Goal: Browse casually

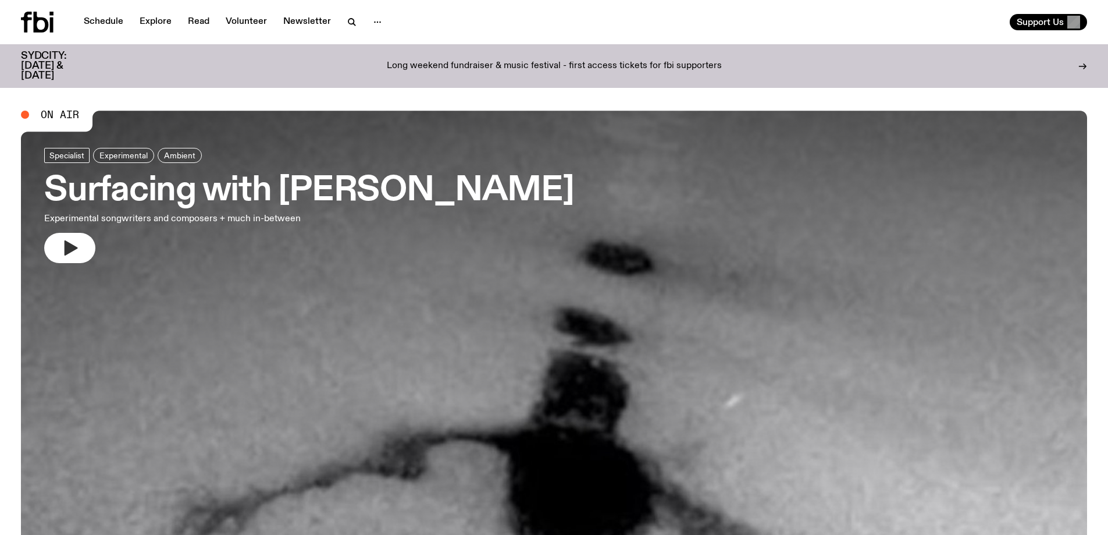
click at [72, 249] on icon "button" at bounding box center [71, 247] width 13 height 15
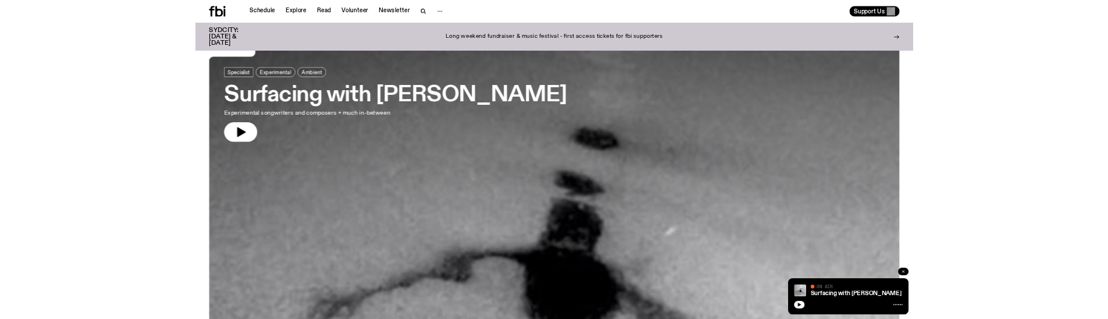
scroll to position [58, 0]
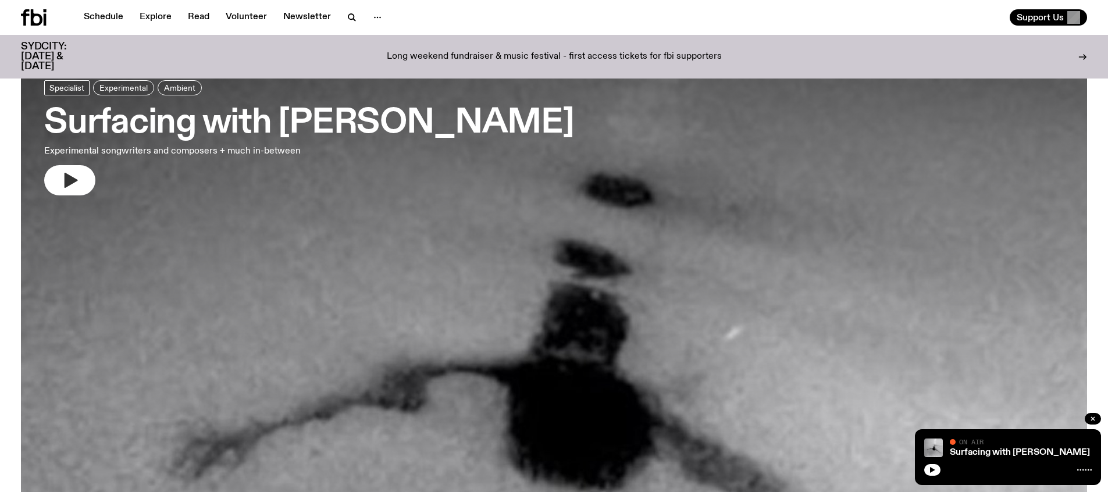
click at [54, 176] on button "button" at bounding box center [69, 180] width 51 height 30
